Goal: Transaction & Acquisition: Book appointment/travel/reservation

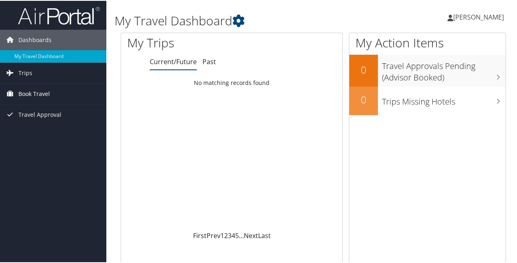
click at [34, 94] on span "Book Travel" at bounding box center [33, 93] width 31 height 20
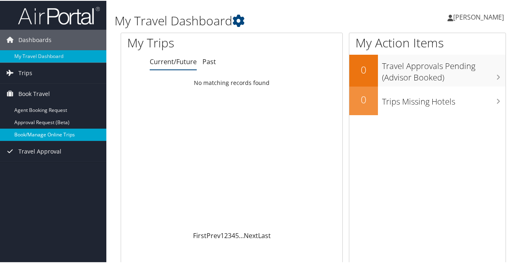
click at [51, 132] on link "Book/Manage Online Trips" at bounding box center [53, 134] width 106 height 12
click at [61, 134] on link "Book/Manage Online Trips" at bounding box center [53, 134] width 106 height 12
